Goal: Find specific page/section: Find specific page/section

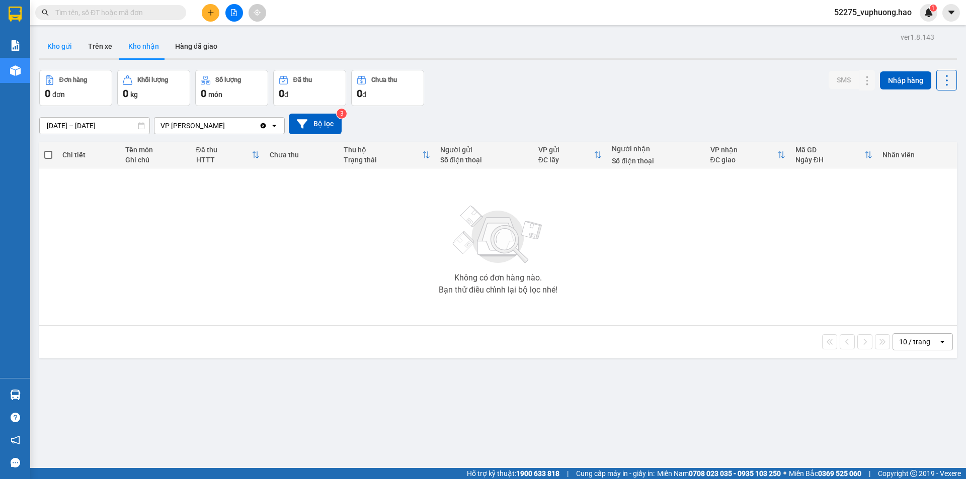
click at [74, 46] on button "Kho gửi" at bounding box center [59, 46] width 41 height 24
click at [236, 129] on div "Chọn văn phòng nhận" at bounding box center [212, 126] width 116 height 16
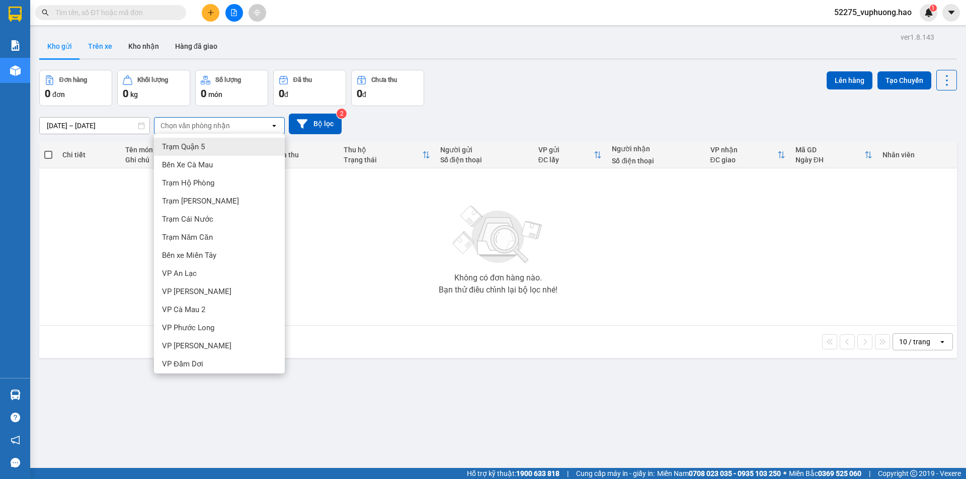
click at [108, 52] on button "Trên xe" at bounding box center [100, 46] width 40 height 24
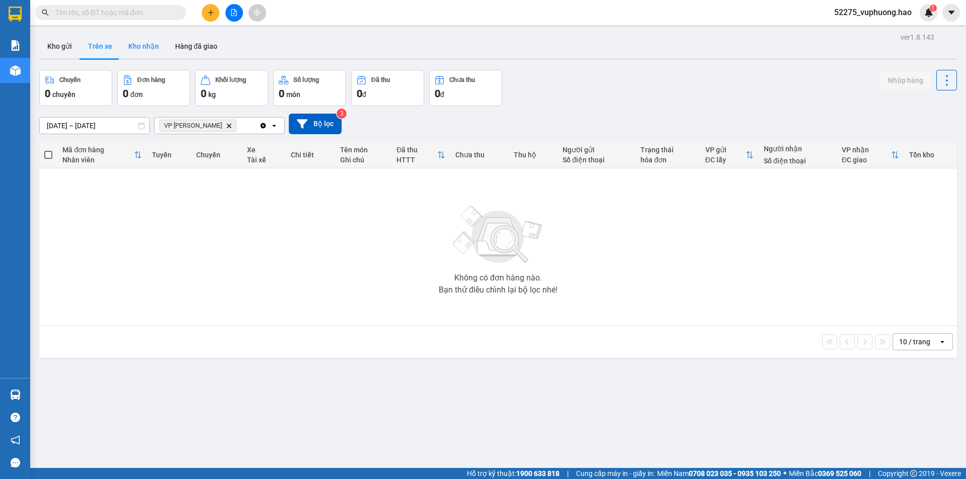
click at [137, 45] on button "Kho nhận" at bounding box center [143, 46] width 47 height 24
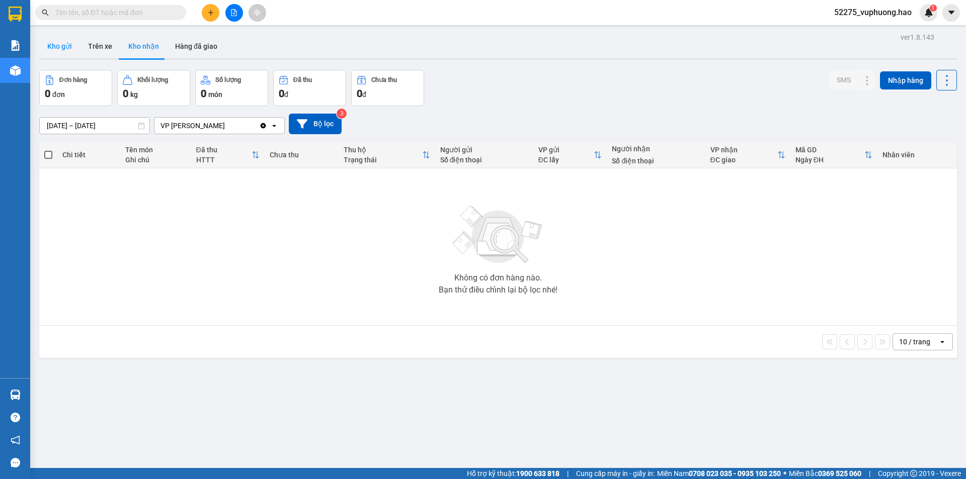
click at [62, 45] on button "Kho gửi" at bounding box center [59, 46] width 41 height 24
click at [134, 38] on button "Kho nhận" at bounding box center [143, 46] width 47 height 24
click at [104, 46] on button "Trên xe" at bounding box center [100, 46] width 40 height 24
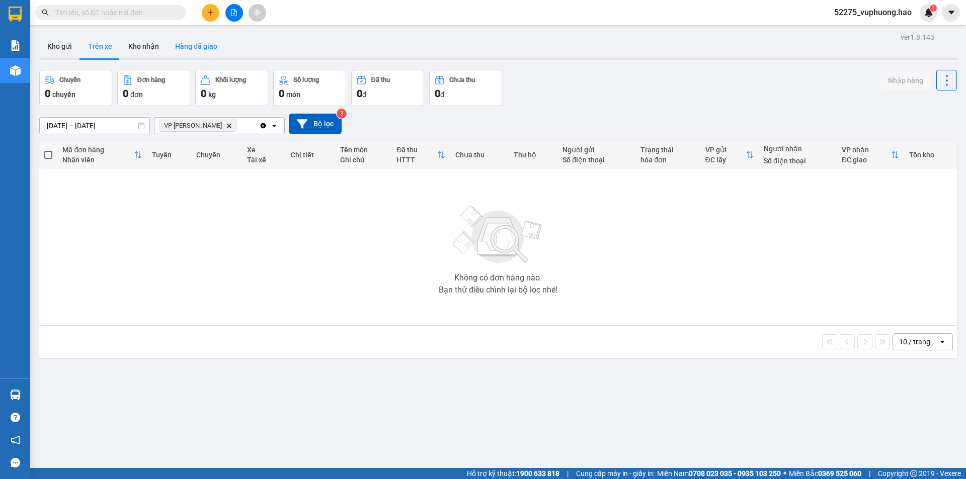
click at [173, 50] on button "Hàng đã giao" at bounding box center [196, 46] width 58 height 24
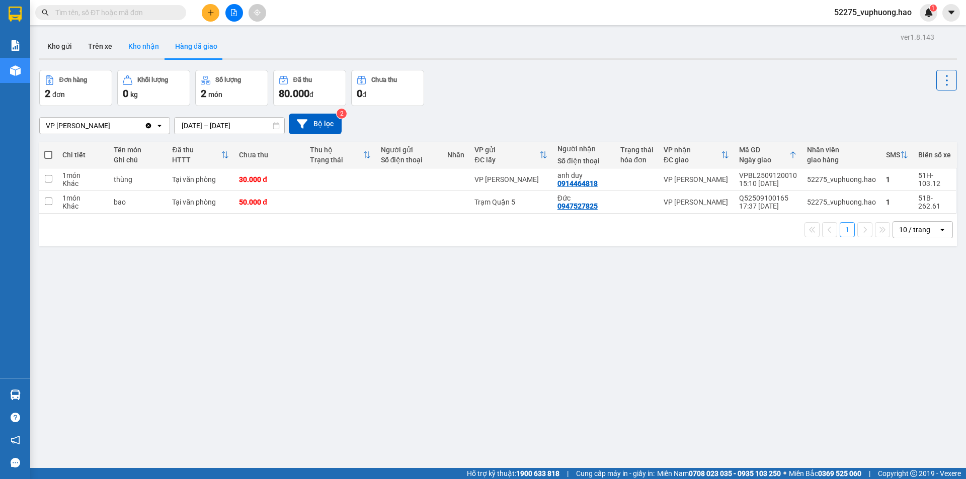
click at [140, 46] on button "Kho nhận" at bounding box center [143, 46] width 47 height 24
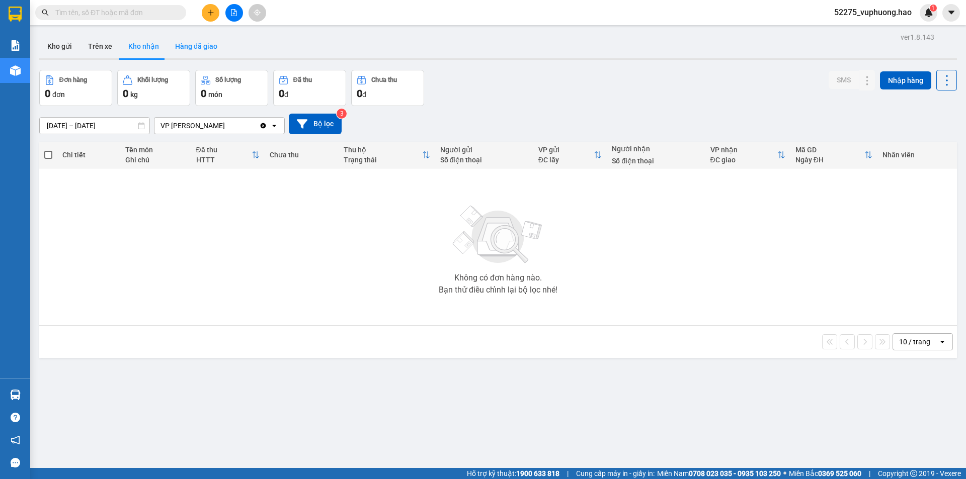
click at [205, 46] on button "Hàng đã giao" at bounding box center [196, 46] width 58 height 24
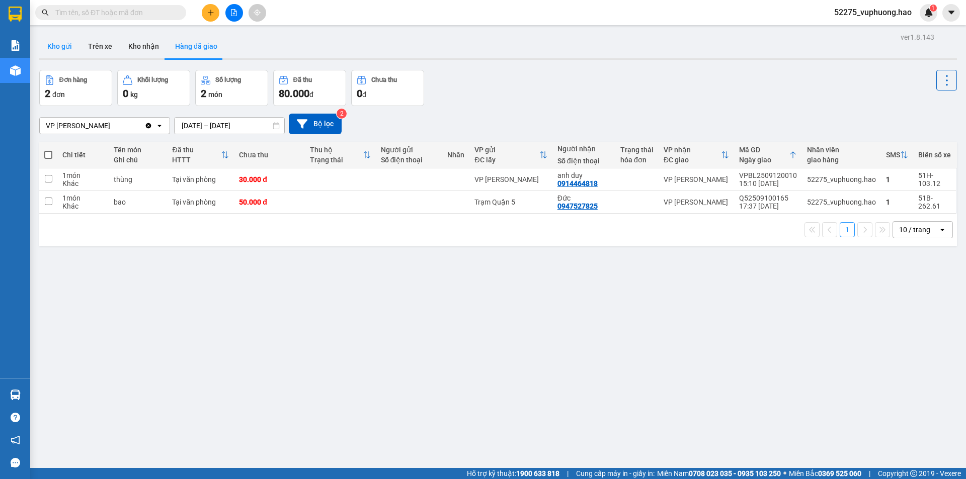
click at [63, 48] on button "Kho gửi" at bounding box center [59, 46] width 41 height 24
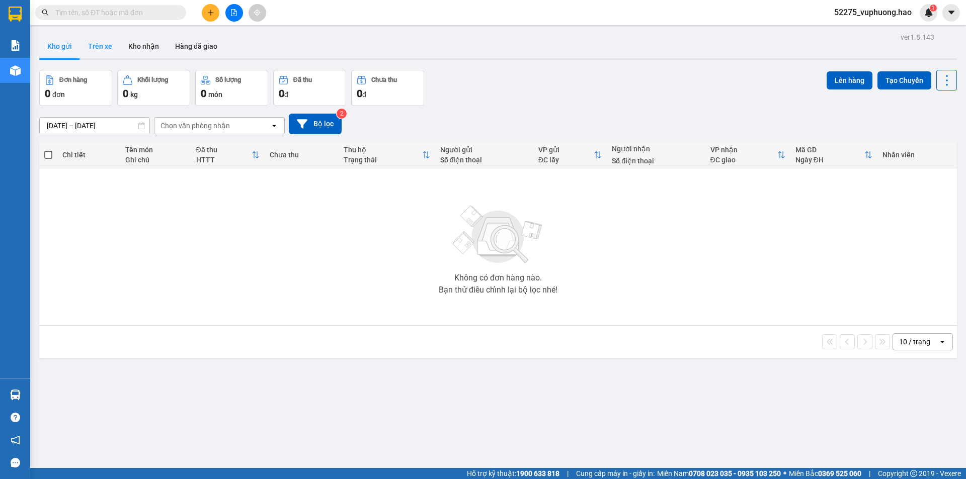
click at [100, 46] on button "Trên xe" at bounding box center [100, 46] width 40 height 24
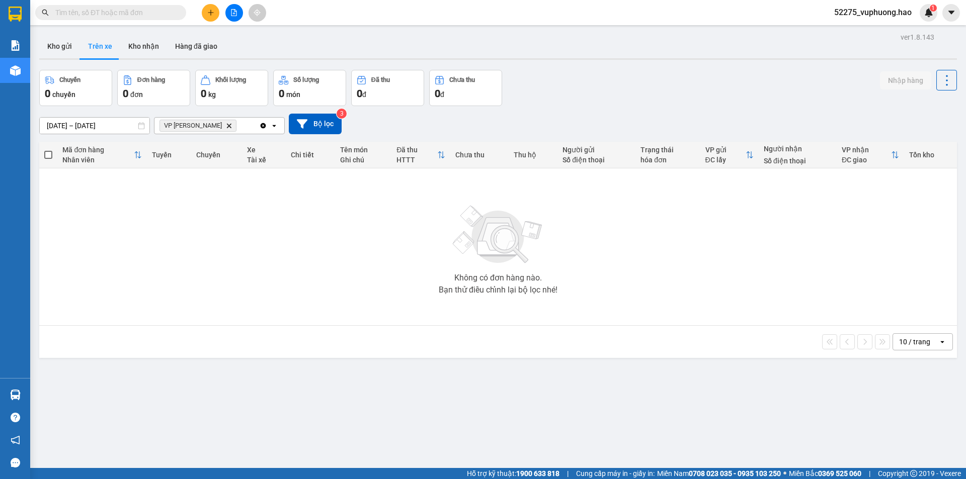
click at [227, 127] on icon "VP Gành Hào, close by backspace" at bounding box center [229, 125] width 5 height 5
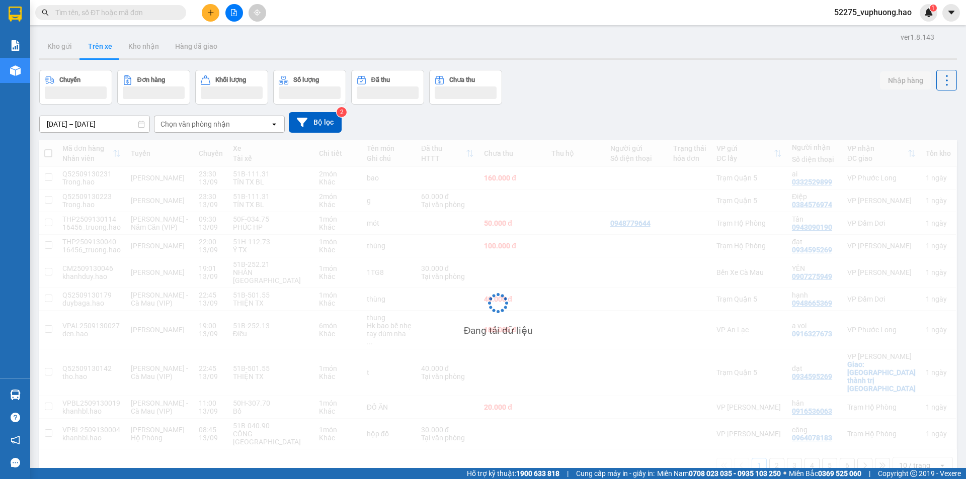
click at [201, 122] on div "Chọn văn phòng nhận" at bounding box center [194, 124] width 69 height 10
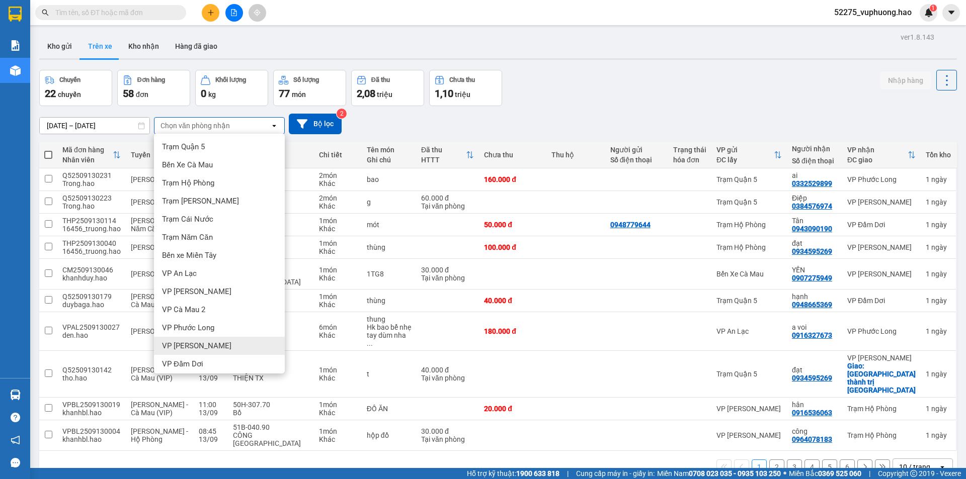
click at [208, 344] on div "VP [PERSON_NAME]" at bounding box center [219, 346] width 131 height 18
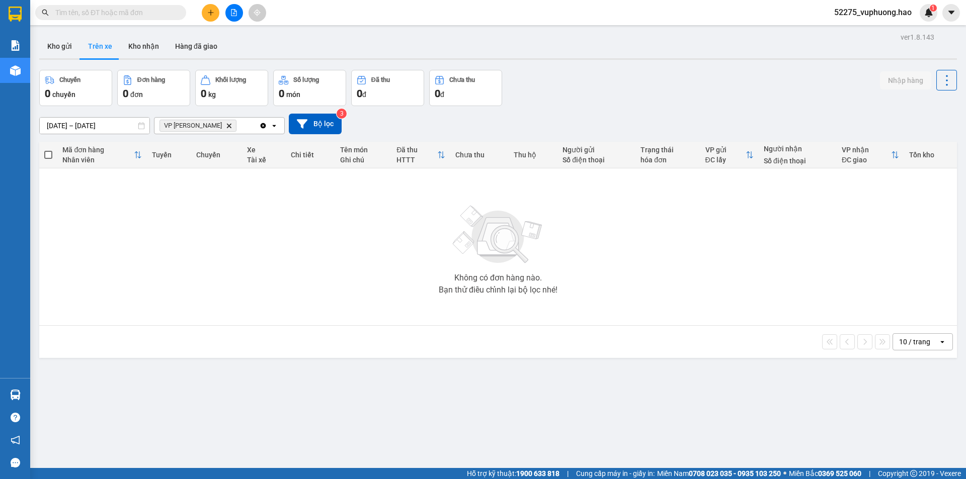
click at [226, 127] on icon "Delete" at bounding box center [229, 126] width 6 height 6
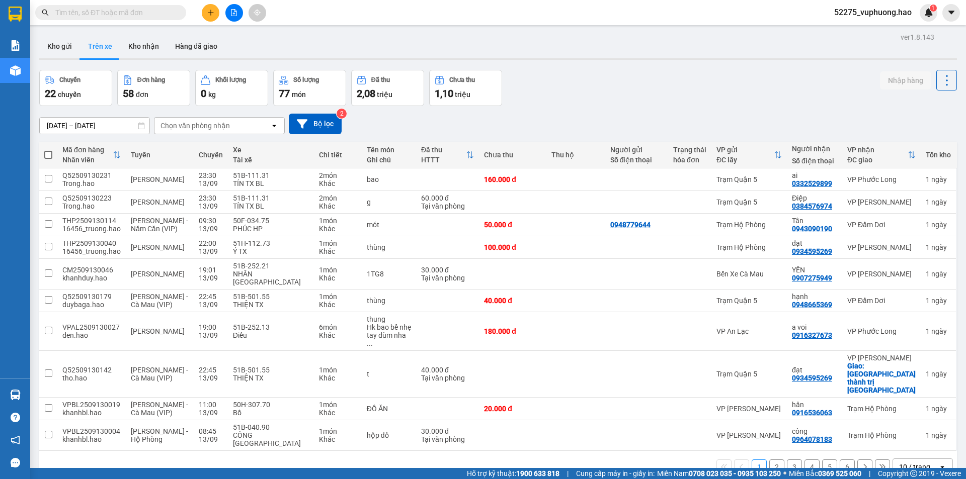
click at [203, 123] on div "Chọn văn phòng nhận" at bounding box center [194, 126] width 69 height 10
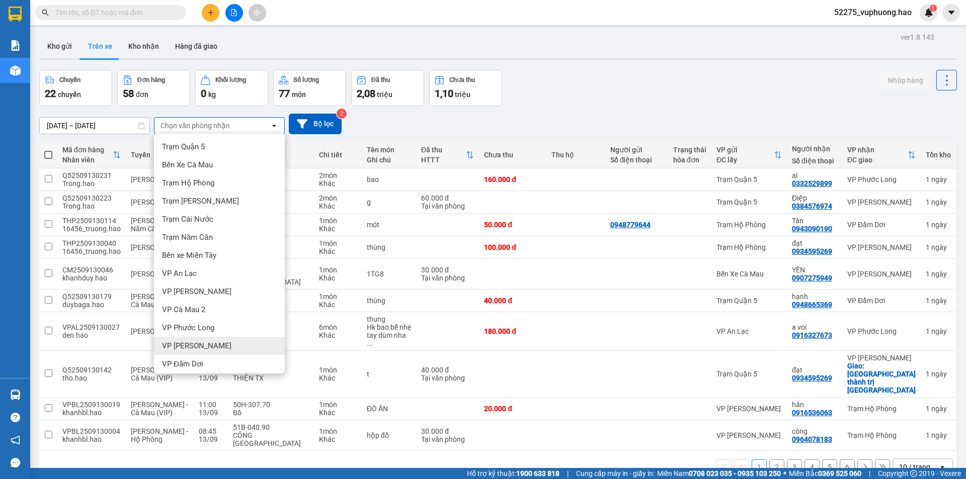
click at [209, 339] on div "VP [PERSON_NAME]" at bounding box center [219, 346] width 131 height 18
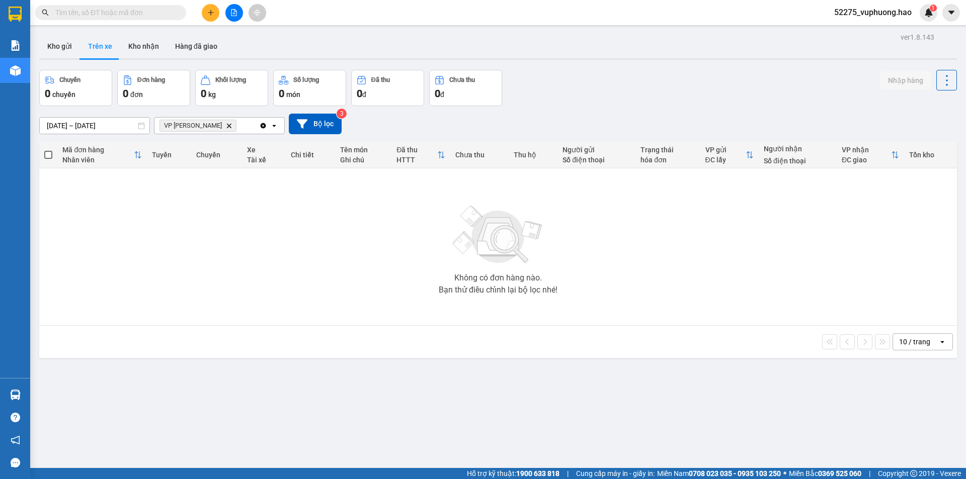
click at [227, 124] on icon "VP Gành Hào, close by backspace" at bounding box center [229, 125] width 5 height 5
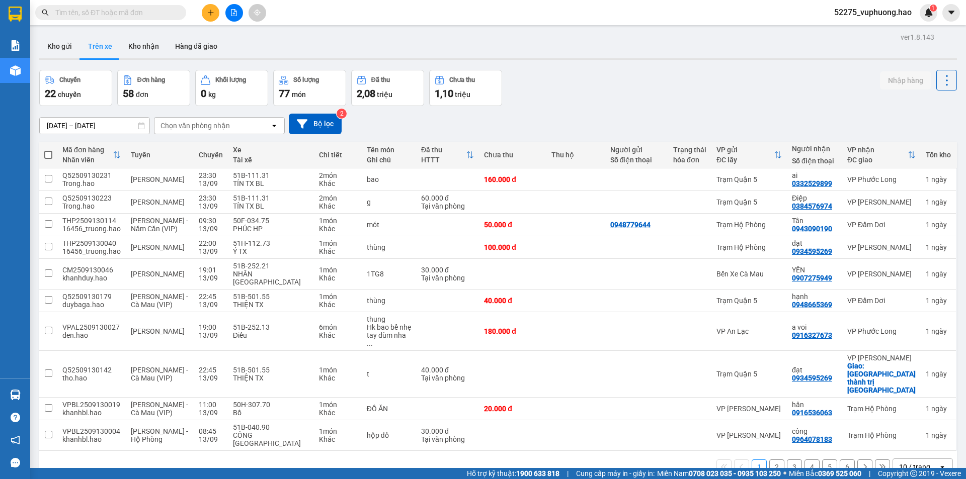
click at [218, 120] on div "Chọn văn phòng nhận" at bounding box center [212, 126] width 116 height 16
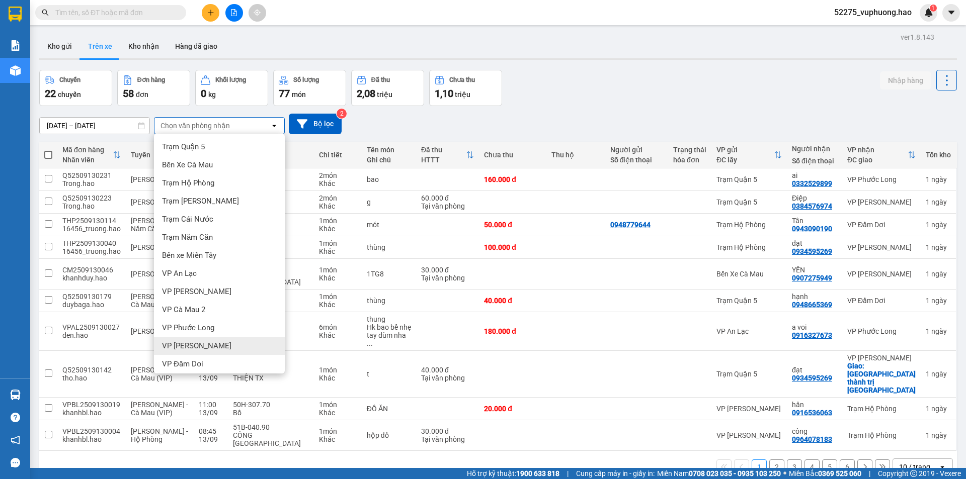
click at [215, 349] on div "VP [PERSON_NAME]" at bounding box center [219, 346] width 131 height 18
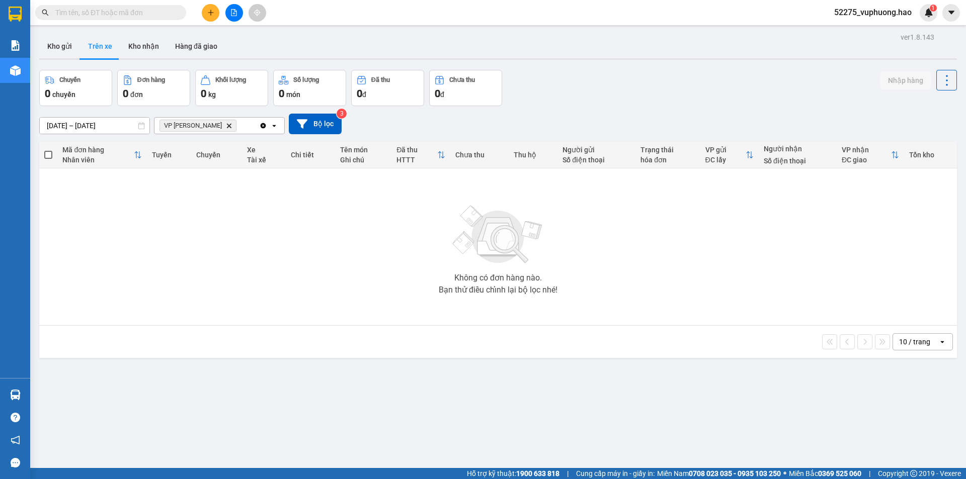
click at [226, 127] on icon "Delete" at bounding box center [229, 126] width 6 height 6
